Goal: Information Seeking & Learning: Learn about a topic

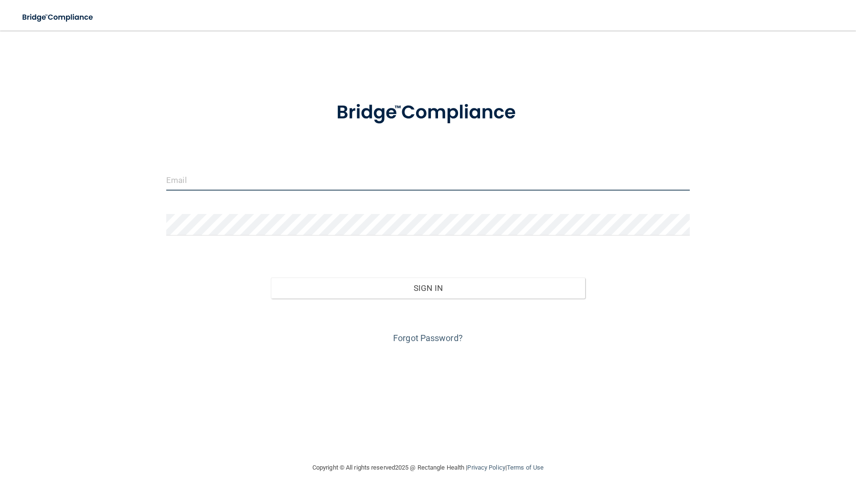
click at [196, 185] on input "email" at bounding box center [428, 179] width 524 height 21
type input "[PERSON_NAME][EMAIL_ADDRESS][DOMAIN_NAME]"
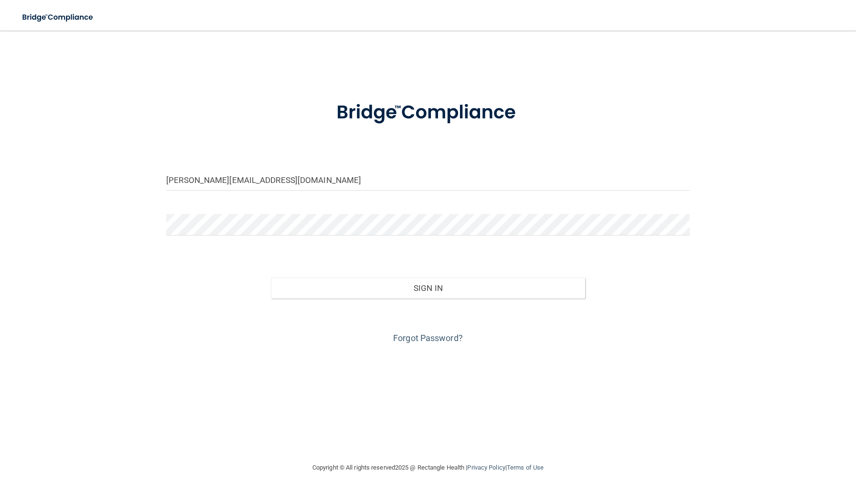
click at [270, 237] on div at bounding box center [428, 228] width 538 height 29
click at [271, 278] on button "Sign In" at bounding box center [428, 288] width 314 height 21
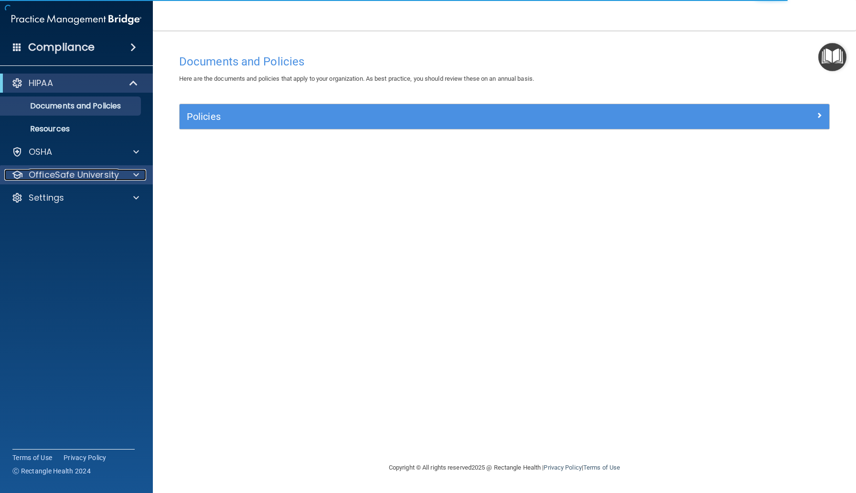
click at [95, 180] on p "OfficeSafe University" at bounding box center [74, 174] width 90 height 11
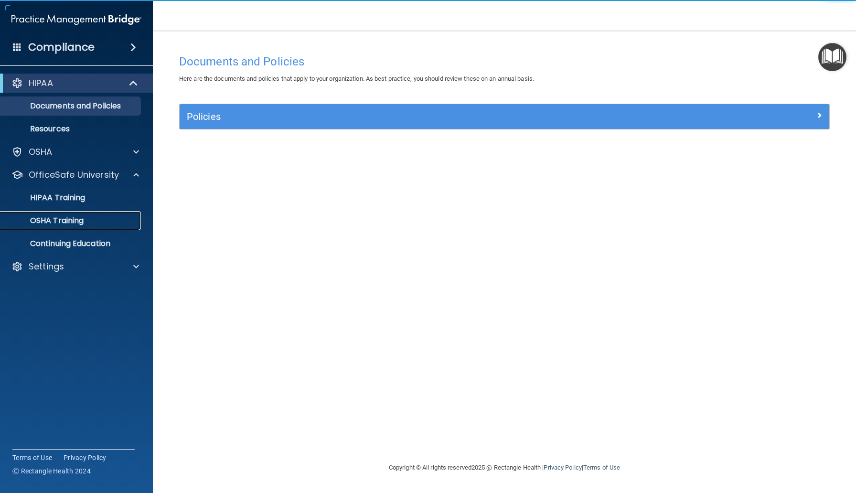
click at [82, 216] on p "OSHA Training" at bounding box center [44, 221] width 77 height 10
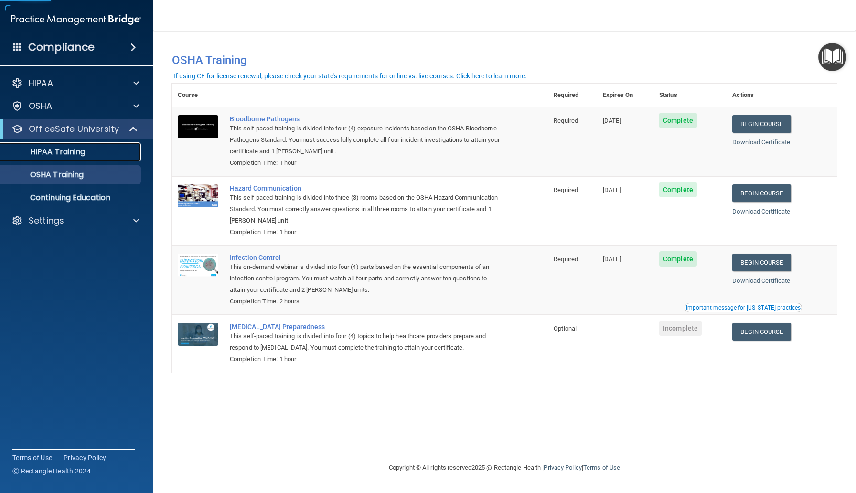
click at [84, 157] on p "HIPAA Training" at bounding box center [45, 152] width 79 height 10
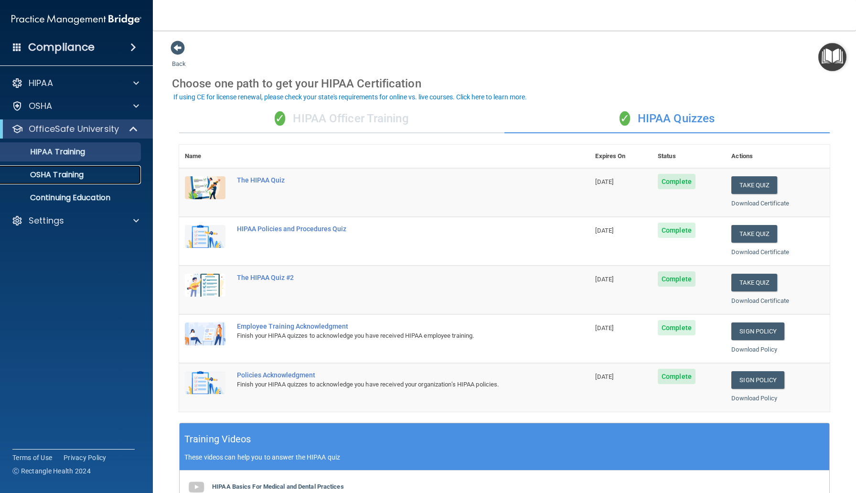
click at [78, 172] on p "OSHA Training" at bounding box center [44, 175] width 77 height 10
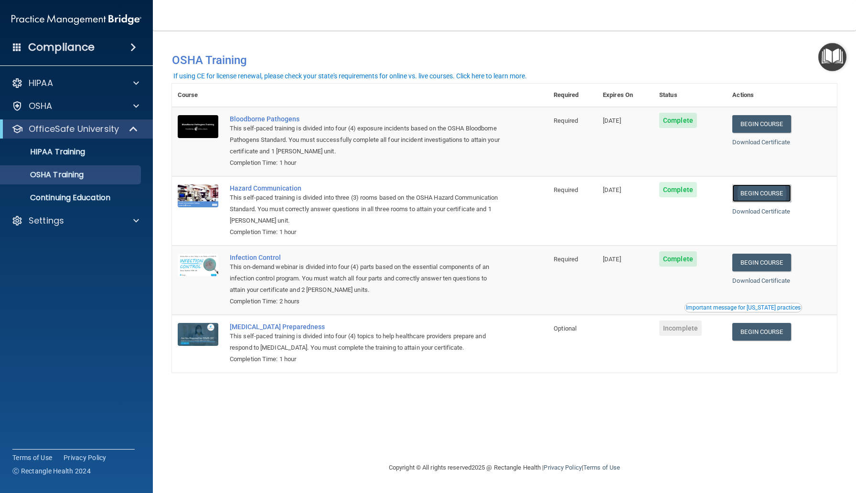
click at [779, 194] on link "Begin Course" at bounding box center [761, 193] width 58 height 18
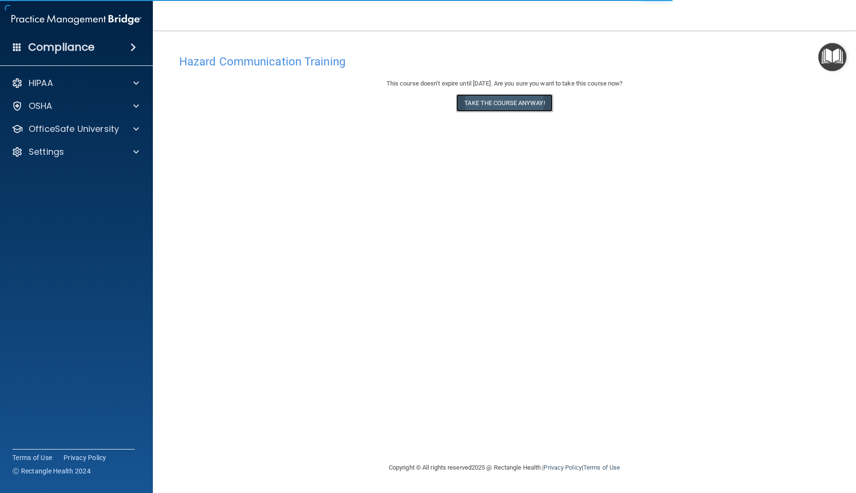
click at [488, 108] on button "Take the course anyway!" at bounding box center [504, 103] width 96 height 18
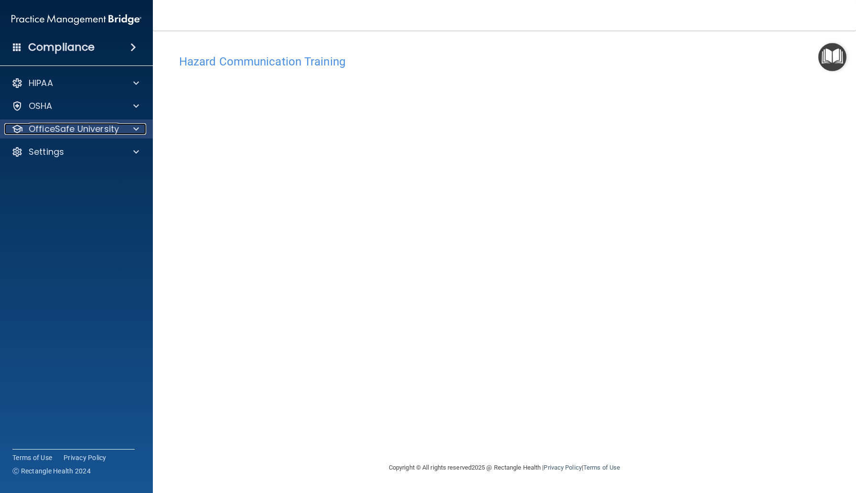
click at [84, 126] on p "OfficeSafe University" at bounding box center [74, 128] width 90 height 11
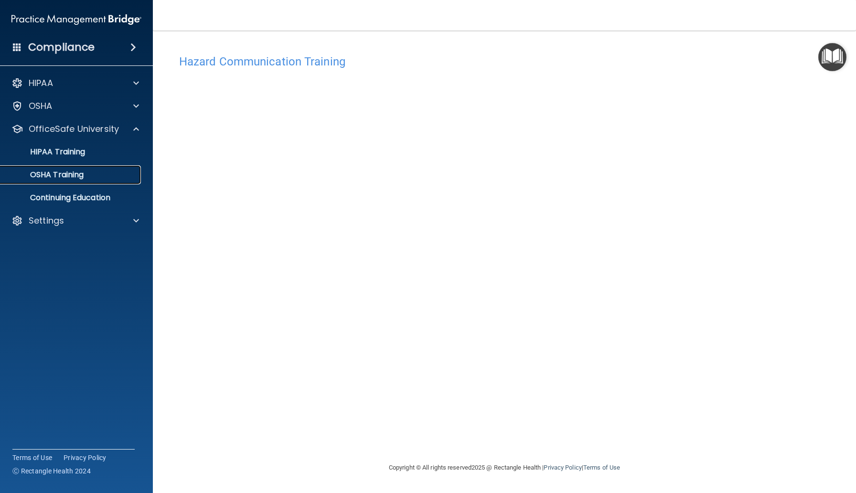
click at [77, 177] on p "OSHA Training" at bounding box center [44, 175] width 77 height 10
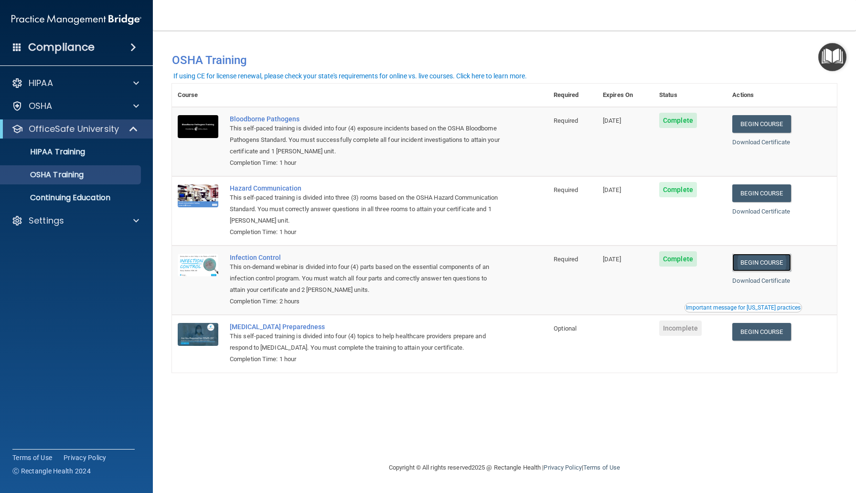
click at [779, 266] on link "Begin Course" at bounding box center [761, 263] width 58 height 18
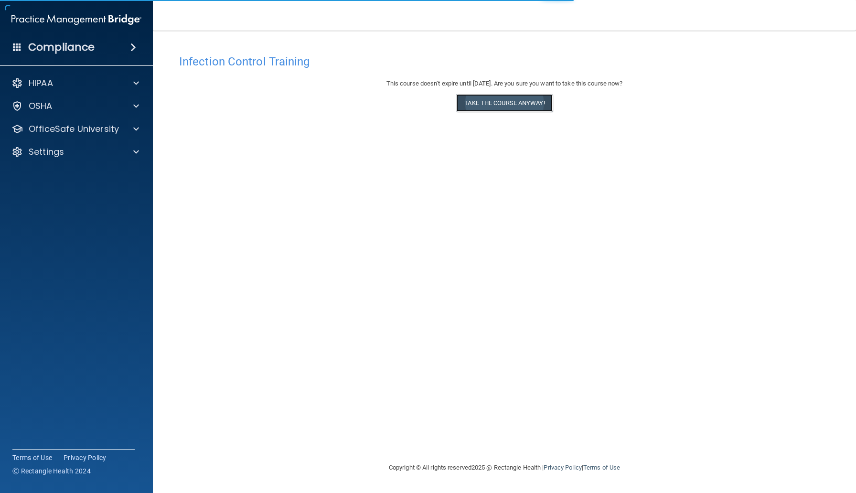
click at [473, 104] on button "Take the course anyway!" at bounding box center [504, 103] width 96 height 18
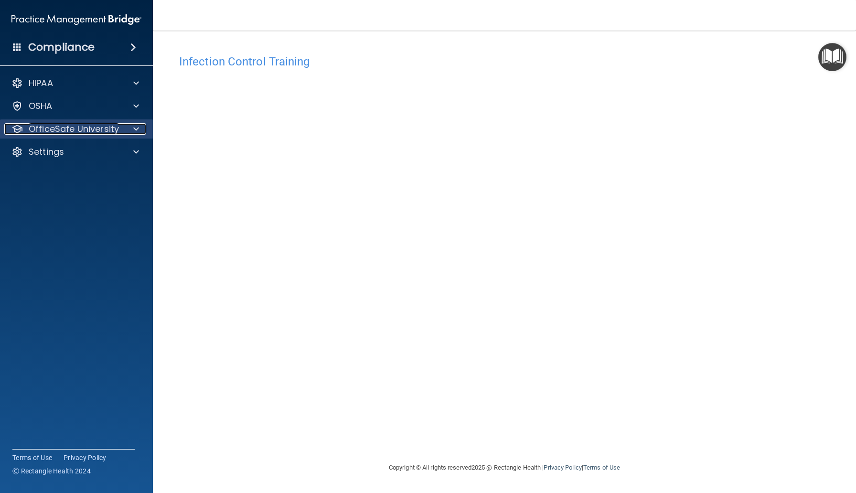
click at [81, 126] on p "OfficeSafe University" at bounding box center [74, 128] width 90 height 11
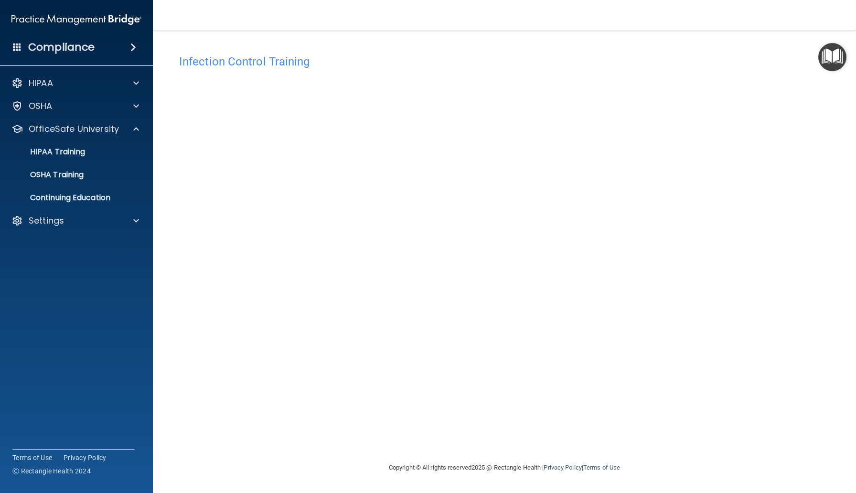
click at [63, 185] on ul "HIPAA Training OSHA Training Continuing Education" at bounding box center [76, 173] width 173 height 69
click at [64, 181] on link "OSHA Training" at bounding box center [65, 174] width 150 height 19
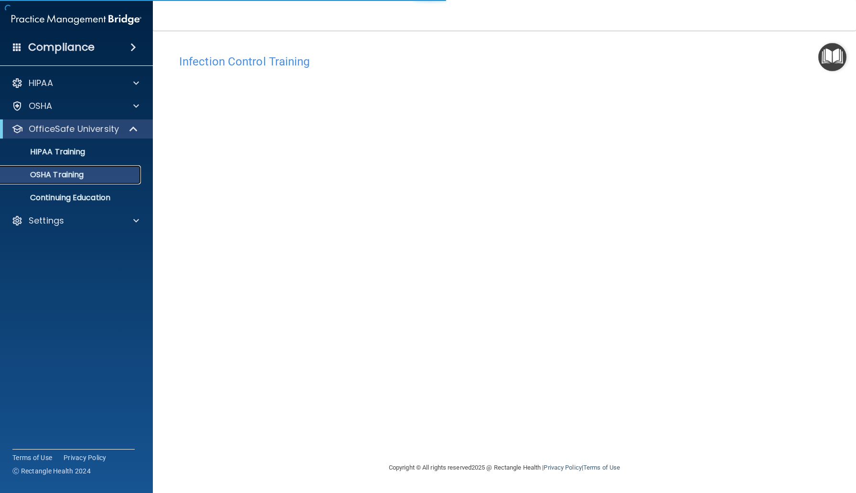
click at [71, 175] on p "OSHA Training" at bounding box center [44, 175] width 77 height 10
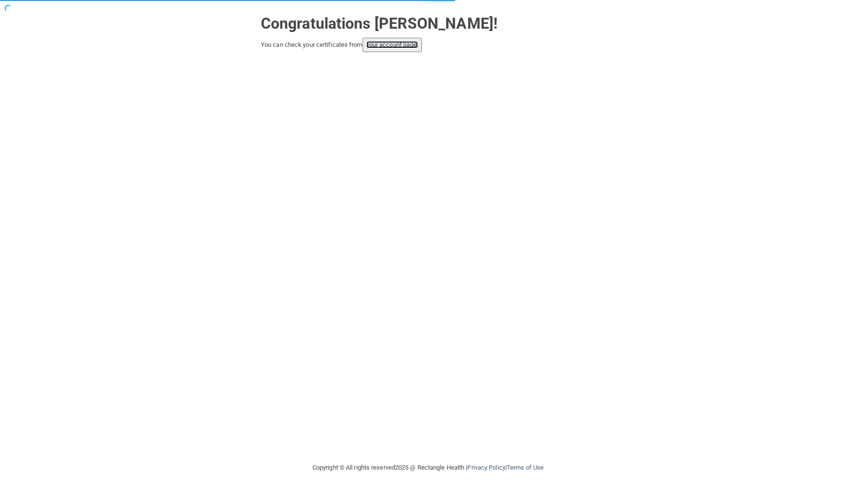
click at [406, 45] on link "your account page!" at bounding box center [392, 44] width 52 height 7
